Goal: Transaction & Acquisition: Obtain resource

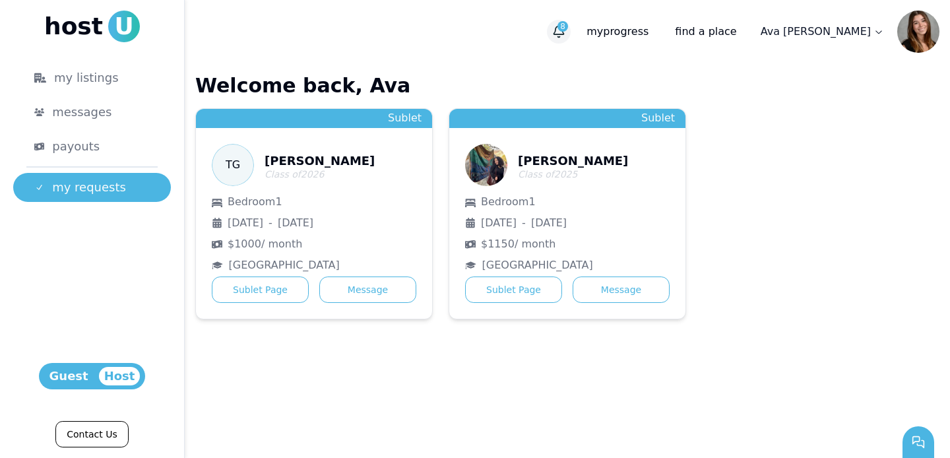
click at [568, 30] on span "8" at bounding box center [563, 26] width 11 height 11
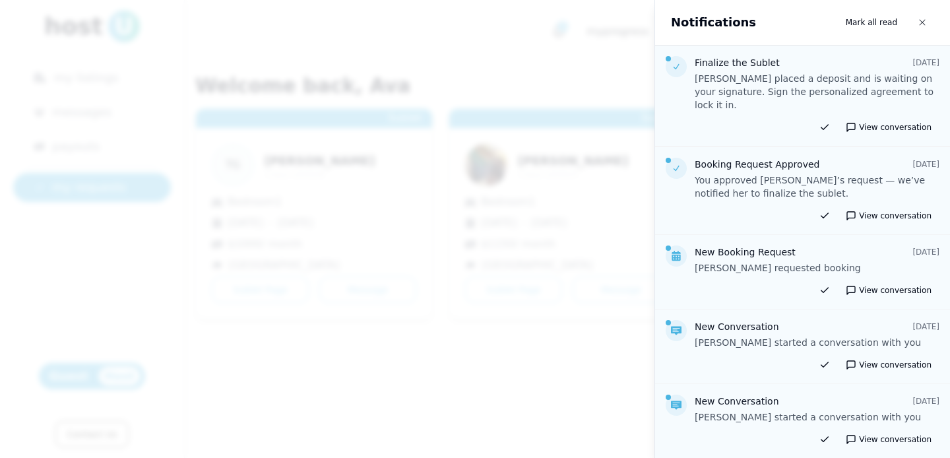
click at [438, 62] on div at bounding box center [475, 229] width 950 height 458
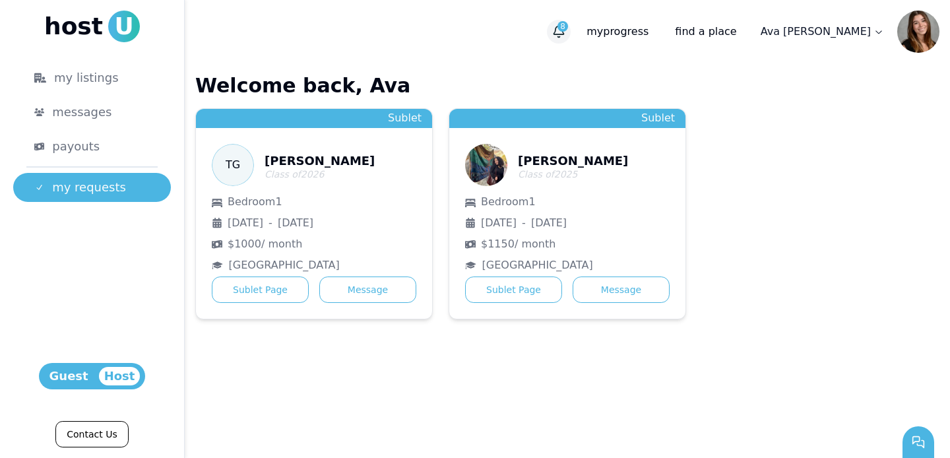
click at [568, 27] on span "8" at bounding box center [563, 26] width 11 height 11
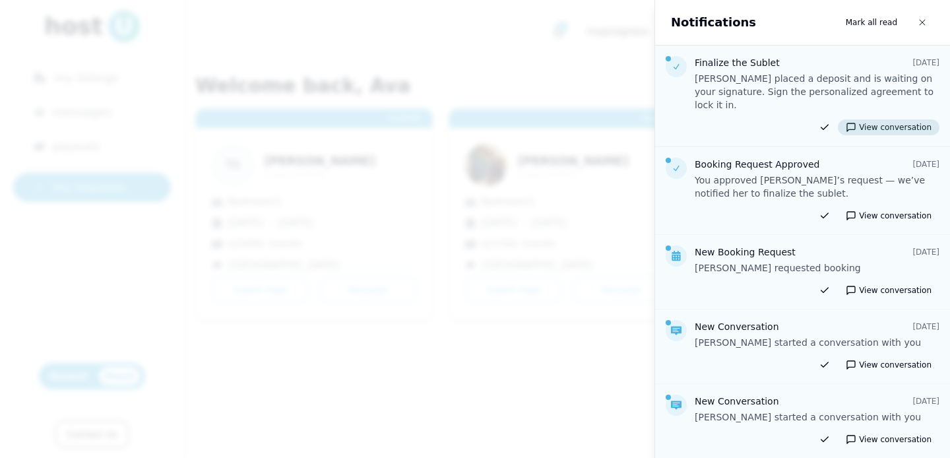
click at [882, 119] on button "View conversation" at bounding box center [889, 127] width 102 height 16
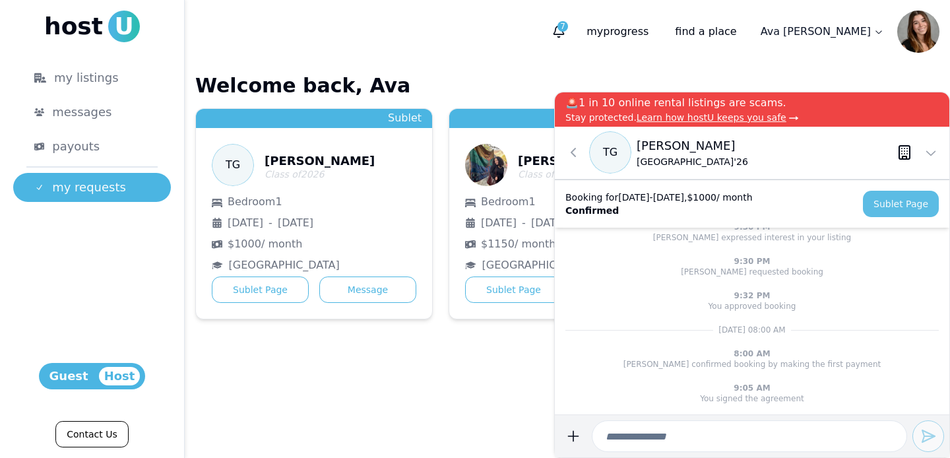
click at [904, 203] on link "Sublet Page" at bounding box center [901, 204] width 76 height 26
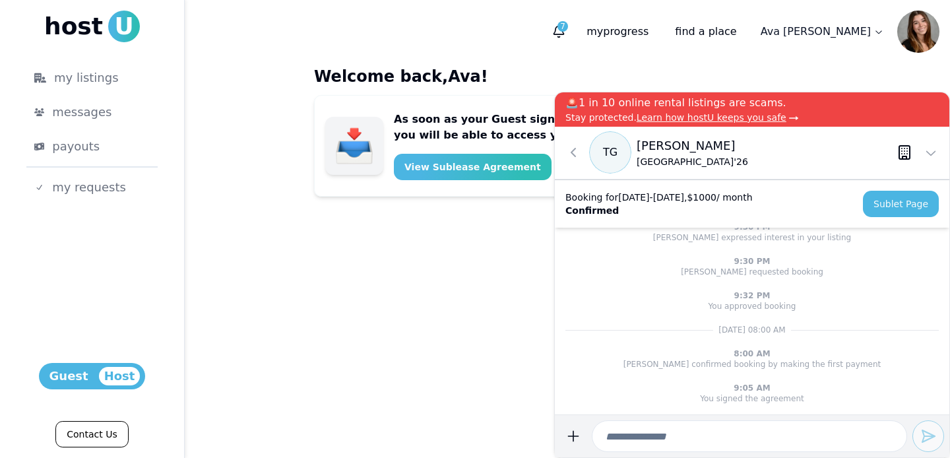
click at [346, 267] on div "Welcome back, Ava ! As soon as your Guest signs the personalized sublease agree…" at bounding box center [568, 260] width 528 height 395
click at [412, 176] on button "View Sublease Agreement" at bounding box center [473, 167] width 158 height 26
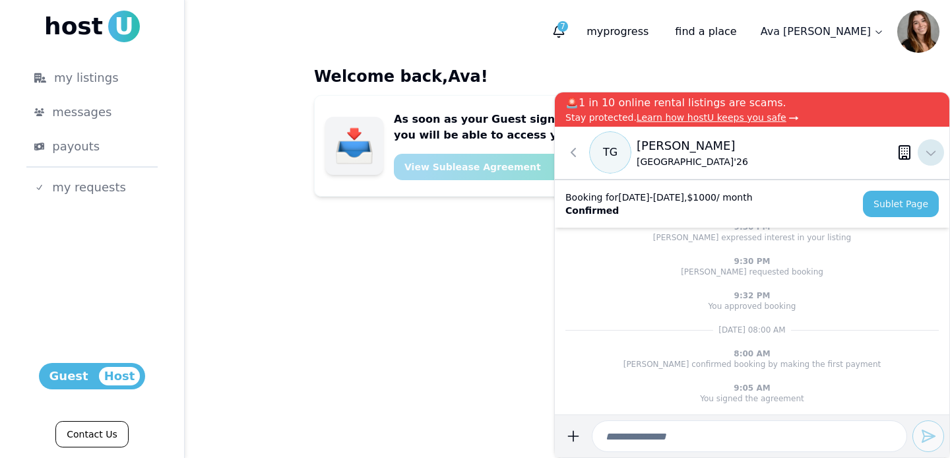
click at [933, 155] on icon at bounding box center [931, 152] width 16 height 16
